Goal: Information Seeking & Learning: Learn about a topic

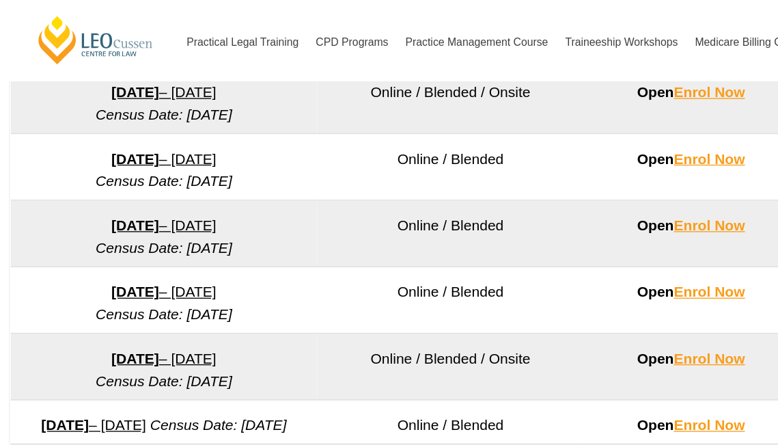
scroll to position [898, 0]
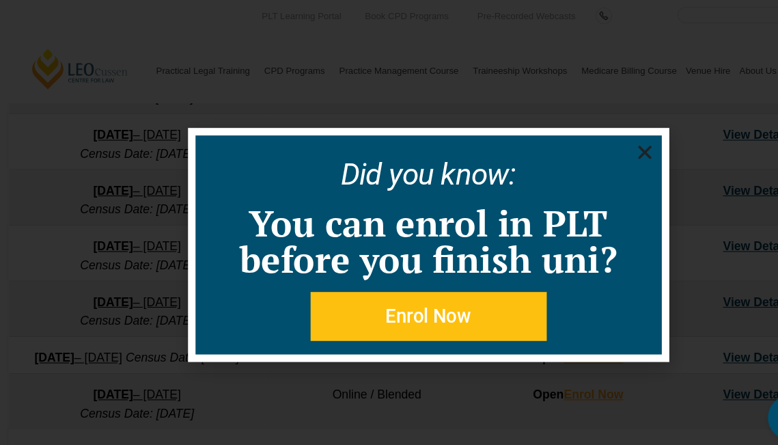
click at [583, 143] on icon "Close" at bounding box center [585, 138] width 17 height 17
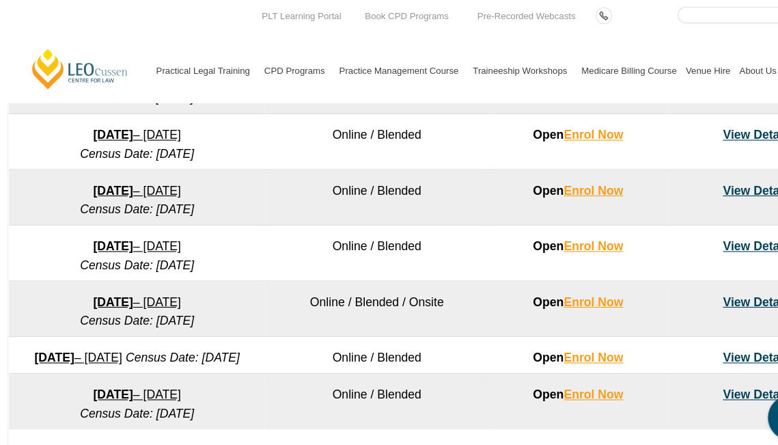
click at [156, 280] on link "[DATE] – [DATE]" at bounding box center [125, 274] width 80 height 12
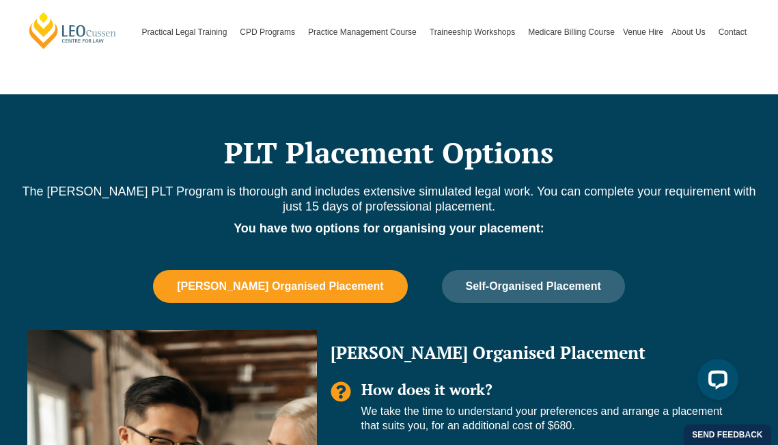
scroll to position [776, 0]
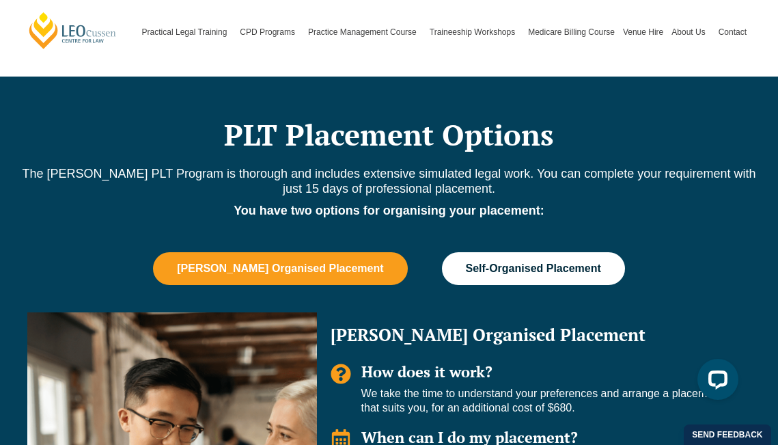
click at [514, 276] on button "Self-Organised Placement" at bounding box center [533, 268] width 183 height 33
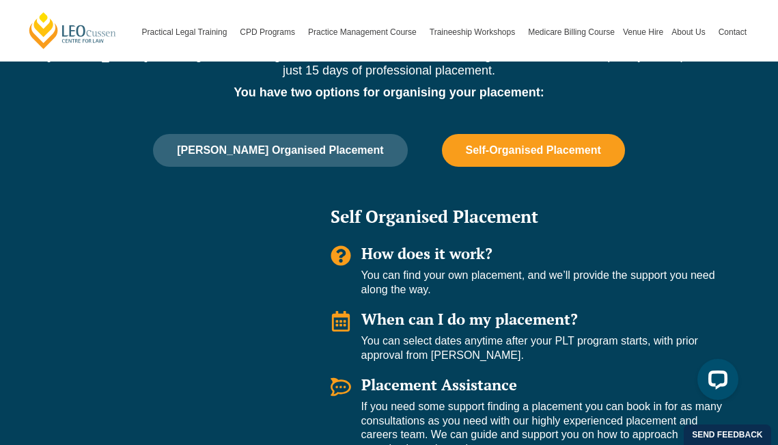
scroll to position [892, 0]
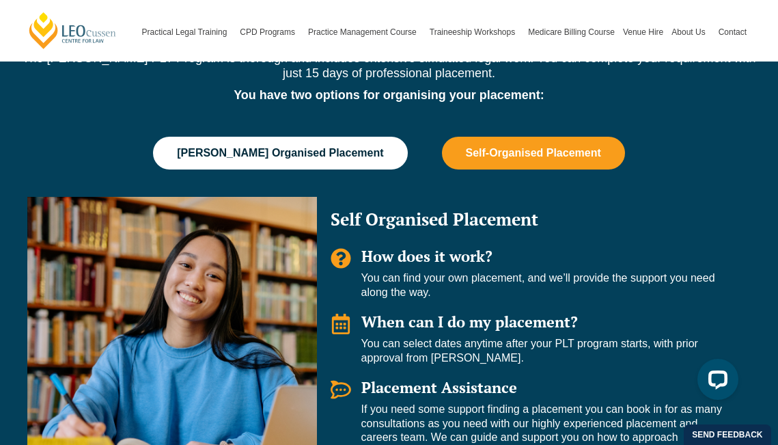
click at [308, 158] on span "[PERSON_NAME] Organised Placement" at bounding box center [280, 153] width 206 height 12
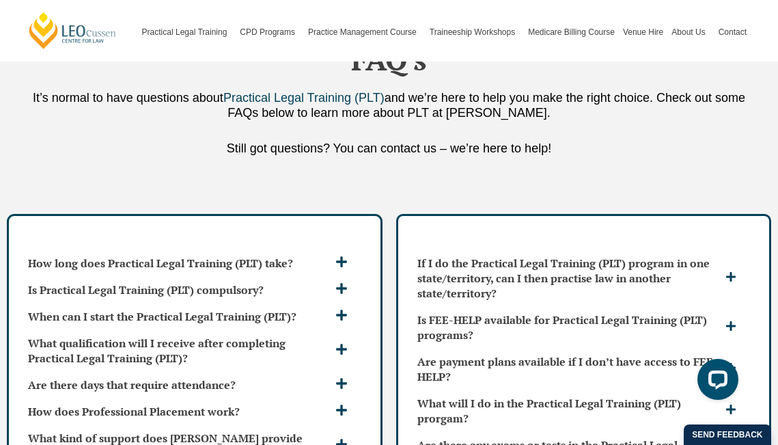
scroll to position [3642, 0]
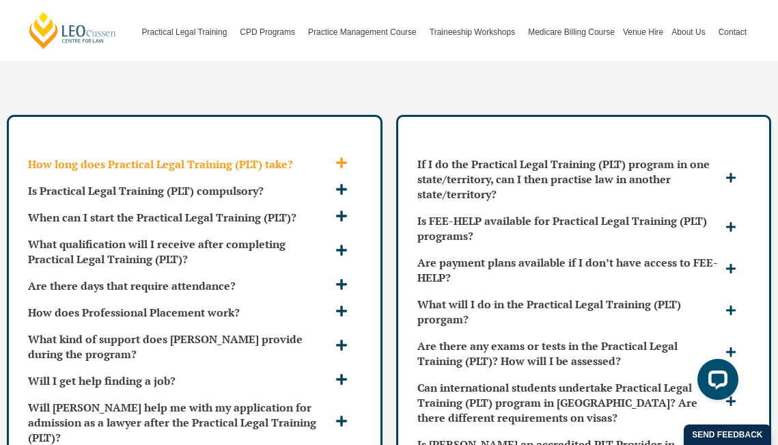
click at [346, 162] on icon at bounding box center [341, 162] width 12 height 12
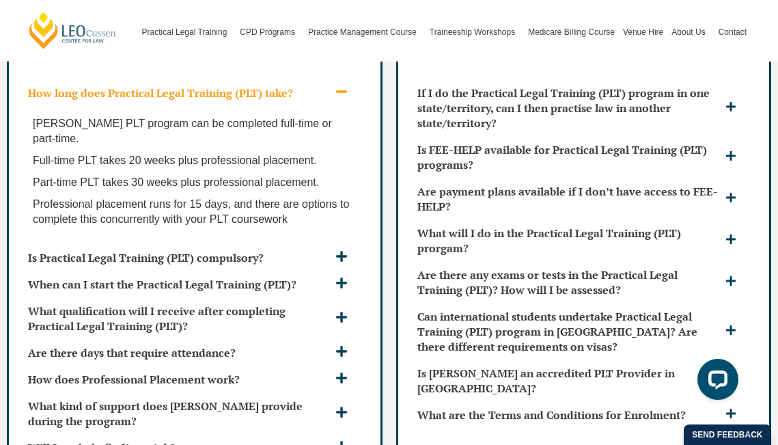
scroll to position [3716, 0]
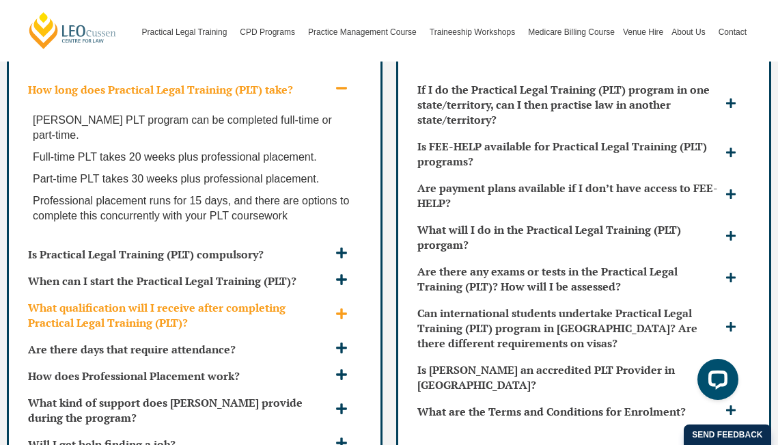
click at [340, 318] on icon at bounding box center [341, 313] width 12 height 12
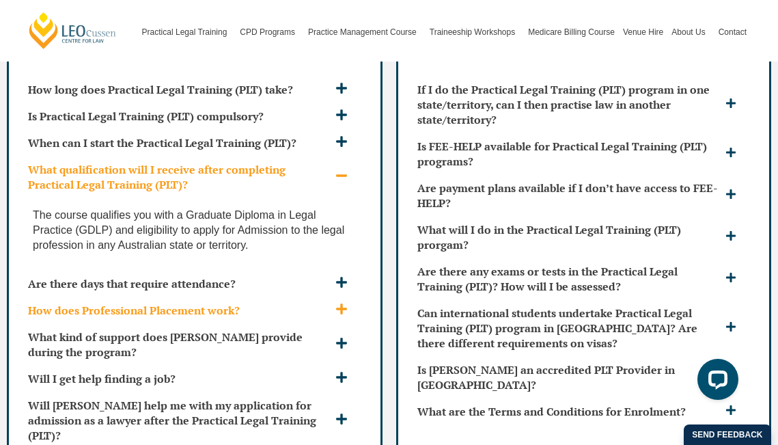
click at [335, 314] on icon at bounding box center [341, 309] width 12 height 12
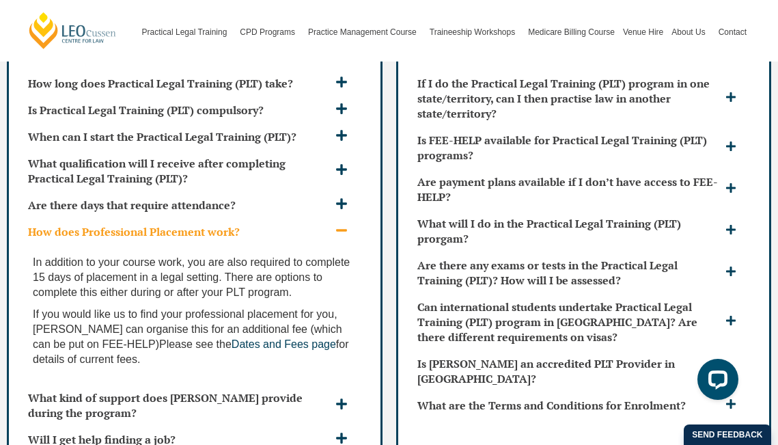
scroll to position [3893, 0]
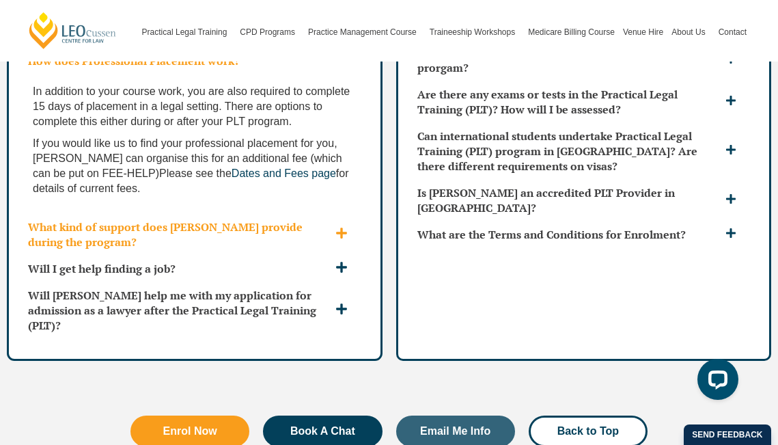
click at [339, 227] on icon at bounding box center [341, 233] width 12 height 12
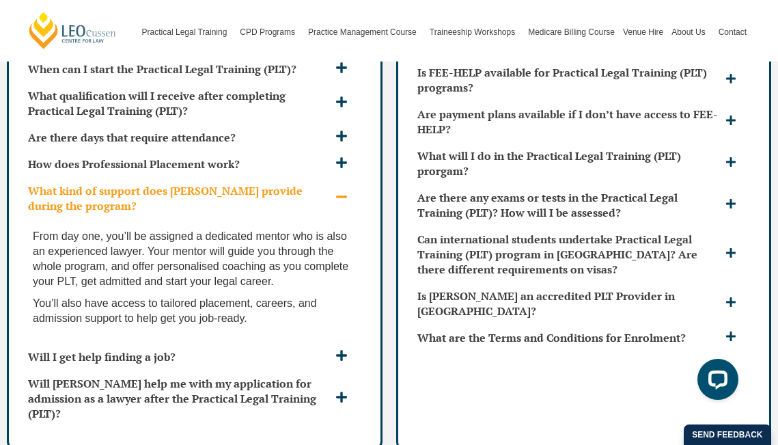
scroll to position [3786, 0]
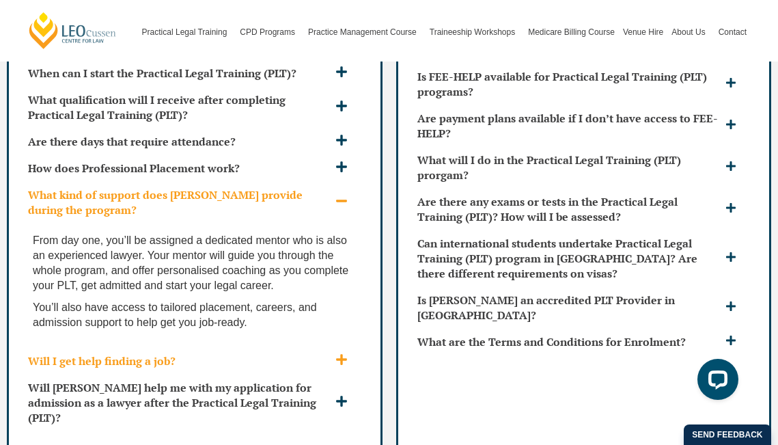
click at [334, 355] on span at bounding box center [343, 360] width 23 height 14
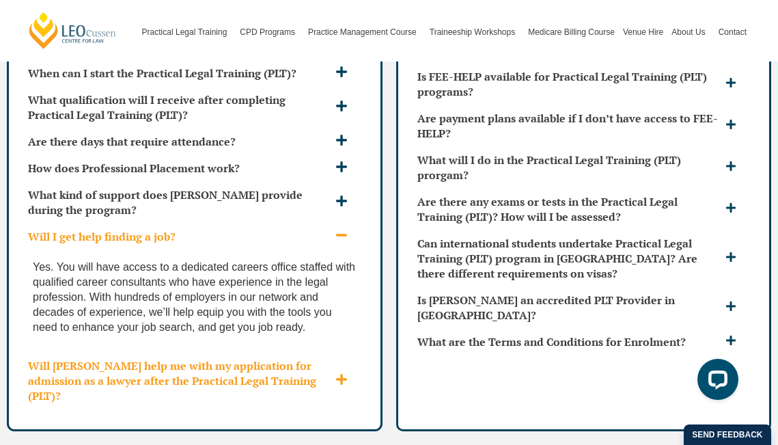
click at [344, 381] on icon at bounding box center [341, 379] width 12 height 12
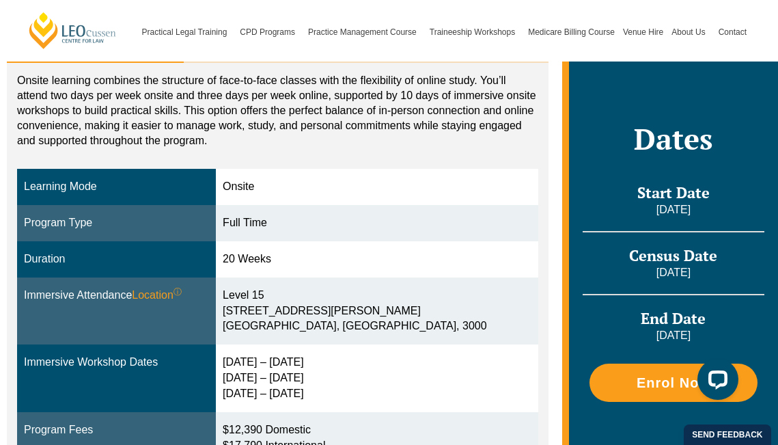
scroll to position [296, 0]
